Goal: Information Seeking & Learning: Understand process/instructions

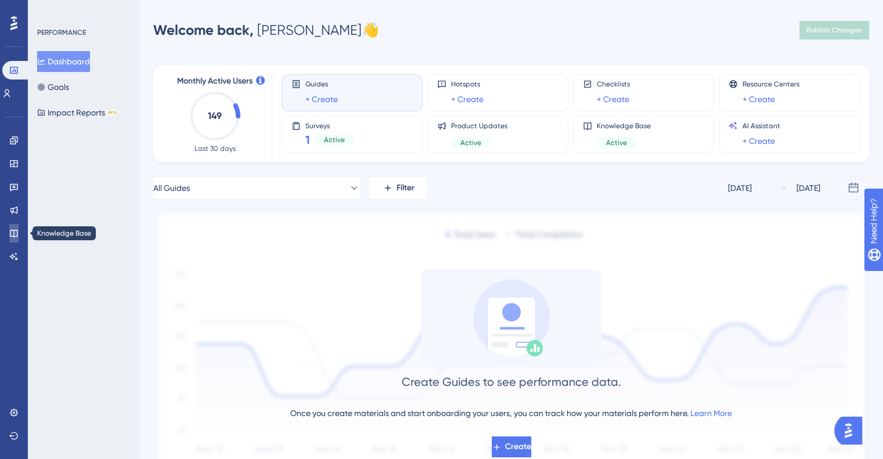
click at [16, 228] on link at bounding box center [13, 233] width 9 height 19
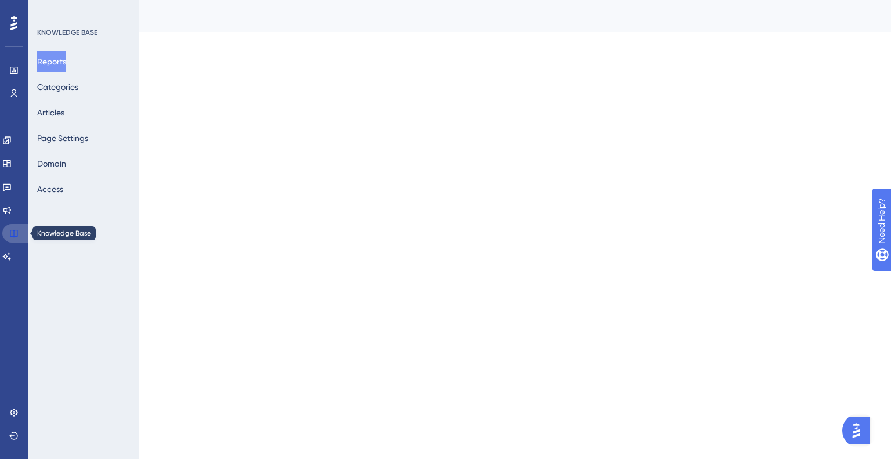
click at [16, 228] on link at bounding box center [16, 233] width 28 height 19
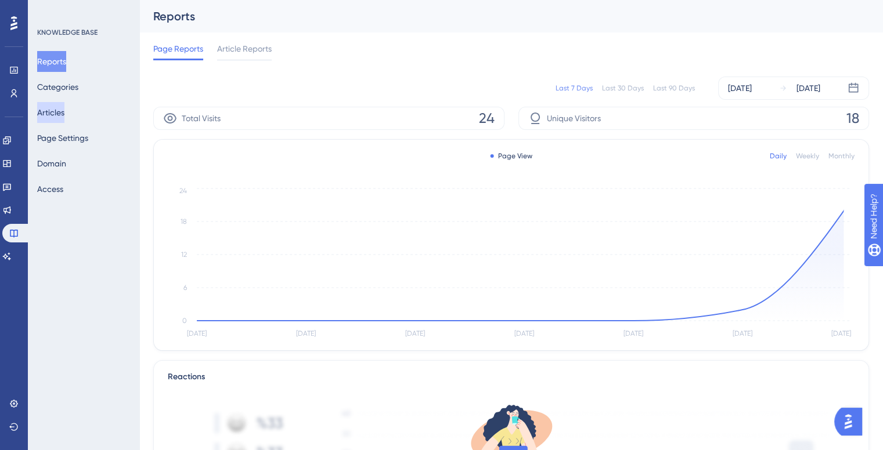
click at [64, 118] on button "Articles" at bounding box center [50, 112] width 27 height 21
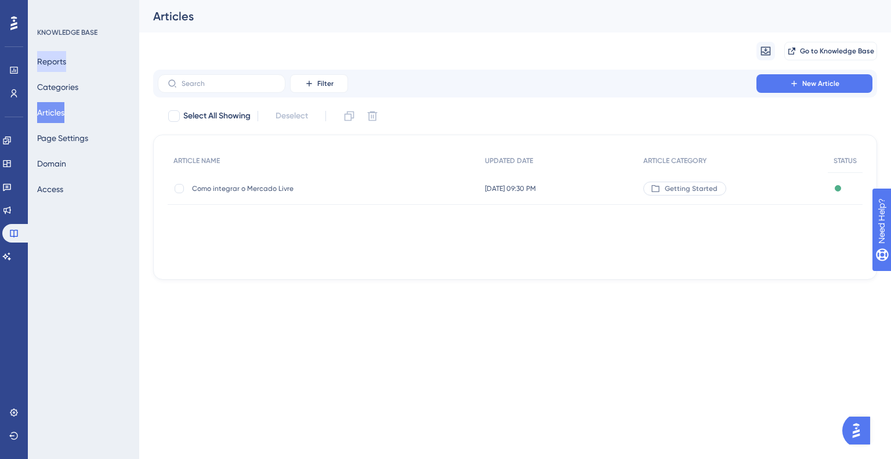
click at [66, 64] on button "Reports" at bounding box center [51, 61] width 29 height 21
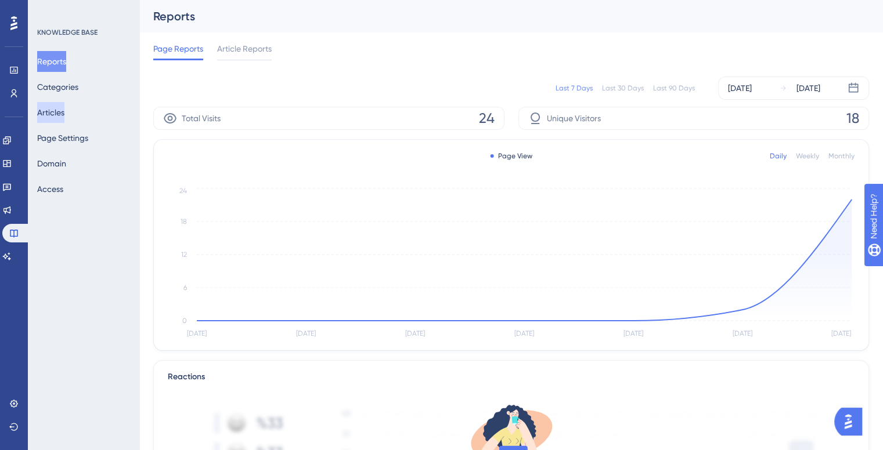
click at [54, 104] on button "Articles" at bounding box center [50, 112] width 27 height 21
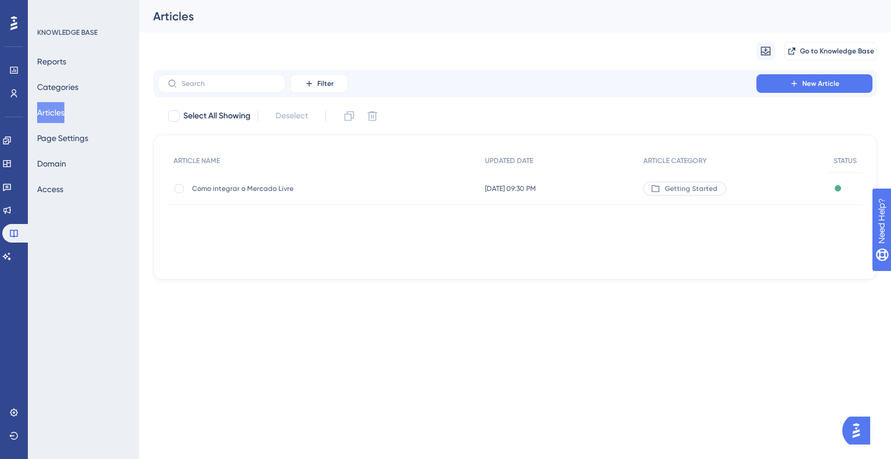
click at [283, 187] on span "Como integrar o Mercado Livre" at bounding box center [285, 188] width 186 height 9
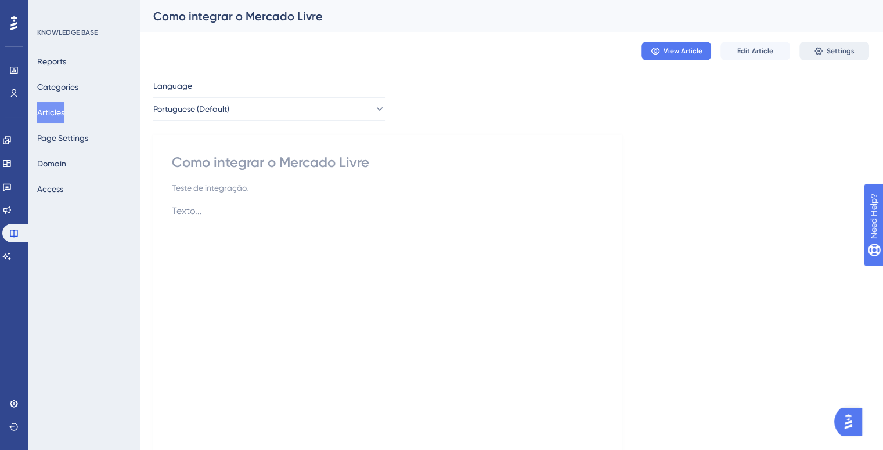
click at [820, 50] on icon at bounding box center [818, 50] width 9 height 9
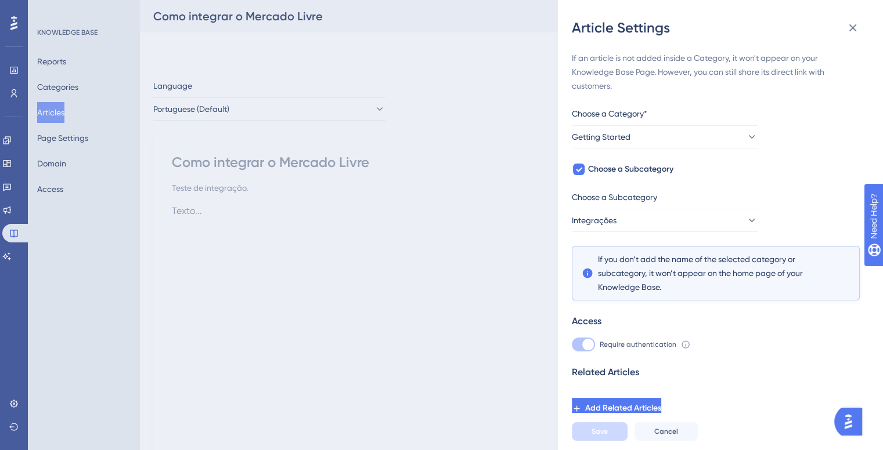
click at [681, 341] on icon at bounding box center [685, 344] width 9 height 9
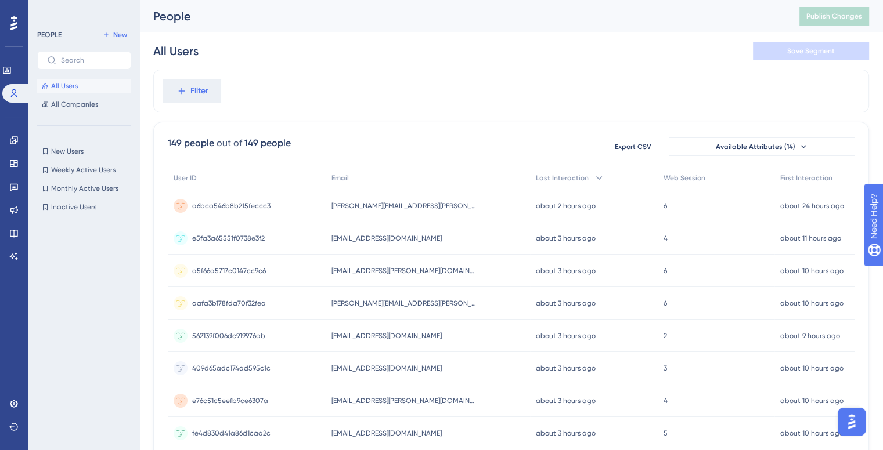
click at [377, 99] on div "Filter" at bounding box center [511, 91] width 716 height 43
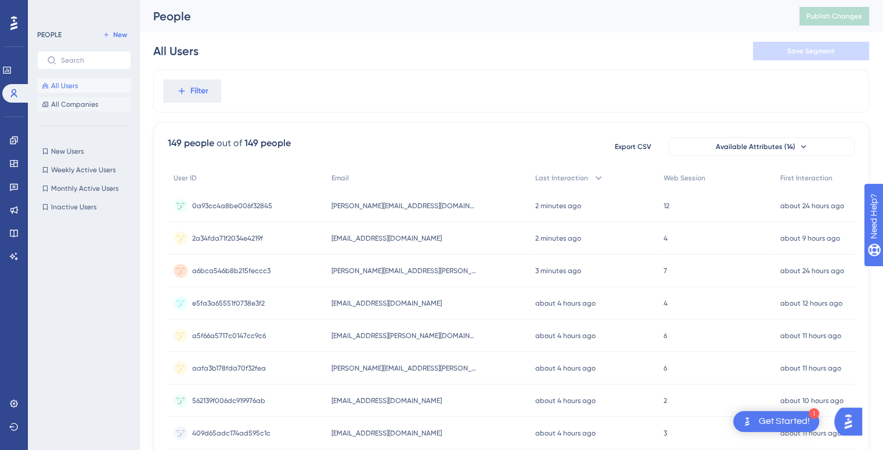
click at [89, 110] on button "All Companies" at bounding box center [84, 105] width 94 height 14
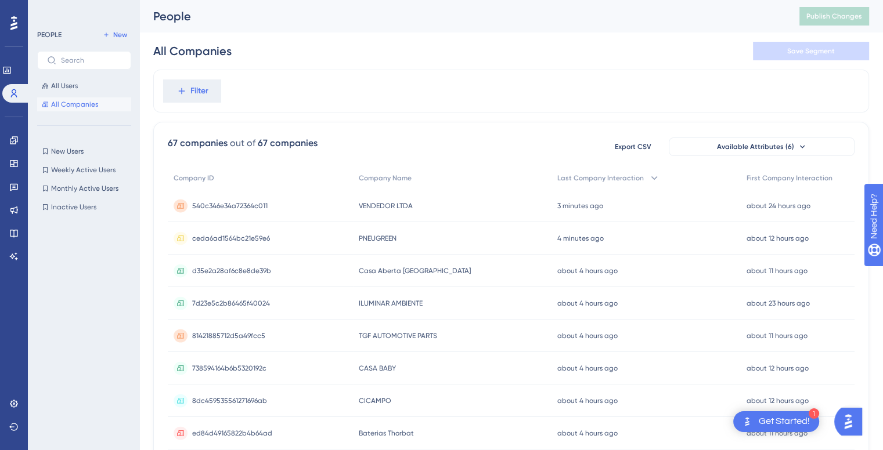
click at [88, 83] on button "All Users" at bounding box center [84, 86] width 94 height 14
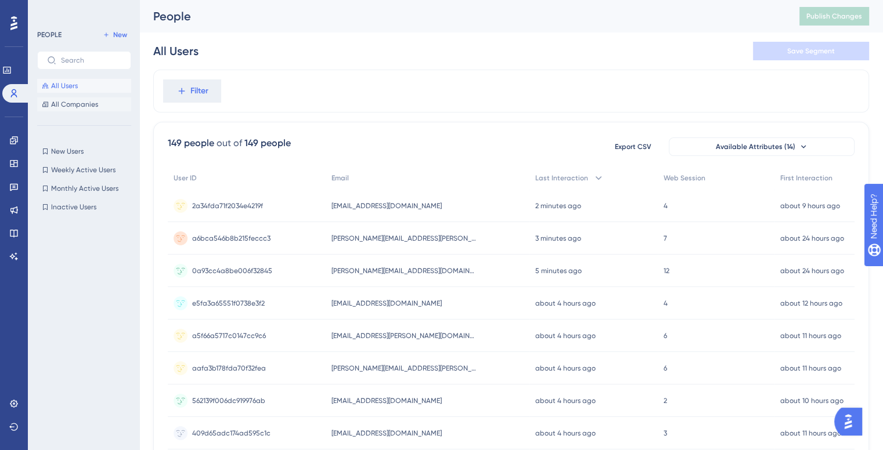
click at [99, 104] on button "All Companies" at bounding box center [84, 105] width 94 height 14
